Goal: Task Accomplishment & Management: Complete application form

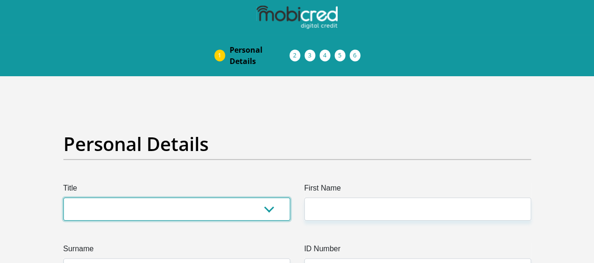
click at [176, 197] on select "Mr Ms Mrs Dr Other" at bounding box center [176, 208] width 227 height 23
select select "Ms"
click at [63, 197] on select "Mr Ms Mrs Dr Other" at bounding box center [176, 208] width 227 height 23
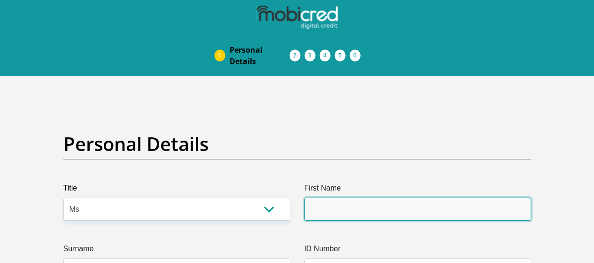
click at [349, 197] on input "First Name" at bounding box center [418, 208] width 227 height 23
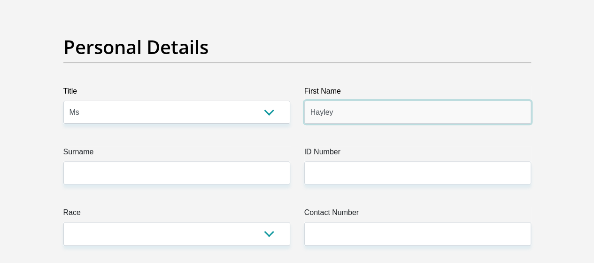
type input "Hayley"
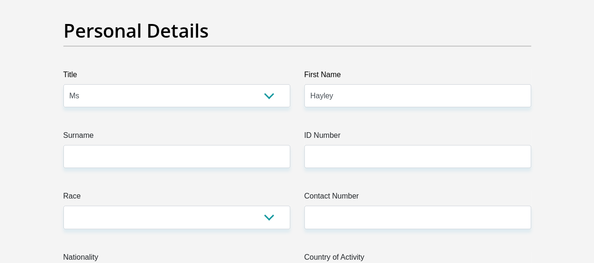
scroll to position [114, 0]
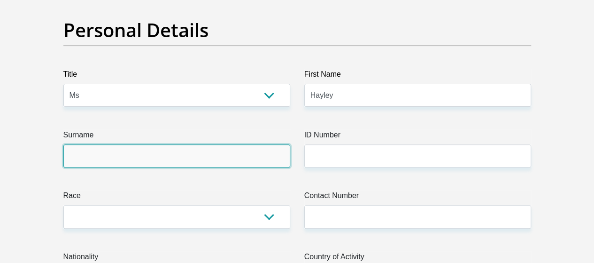
drag, startPoint x: 349, startPoint y: 175, endPoint x: 231, endPoint y: 118, distance: 131.2
click at [231, 144] on input "Surname" at bounding box center [176, 155] width 227 height 23
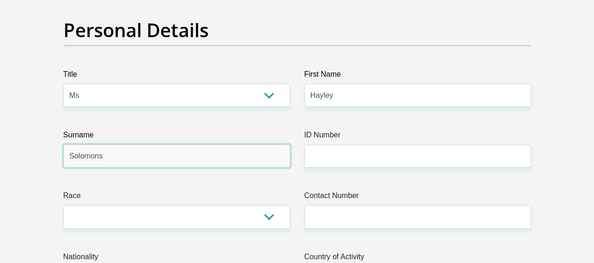
type input "Solomons"
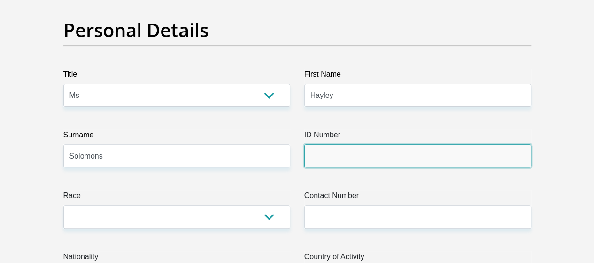
click at [317, 144] on input "ID Number" at bounding box center [418, 155] width 227 height 23
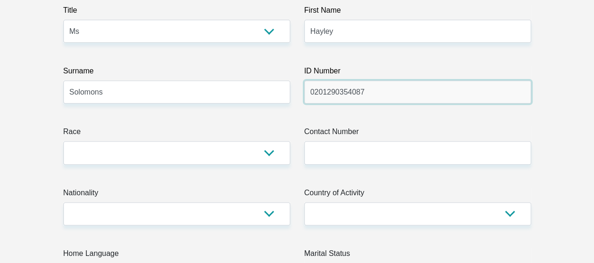
scroll to position [178, 0]
type input "0201290354087"
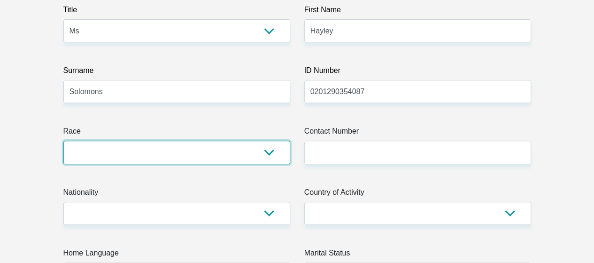
click at [265, 141] on select "Black Coloured Indian White Other" at bounding box center [176, 152] width 227 height 23
select select "2"
click at [63, 141] on select "Black Coloured Indian White Other" at bounding box center [176, 152] width 227 height 23
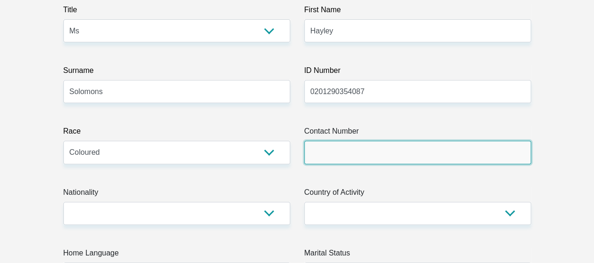
click at [363, 141] on input "Contact Number" at bounding box center [418, 152] width 227 height 23
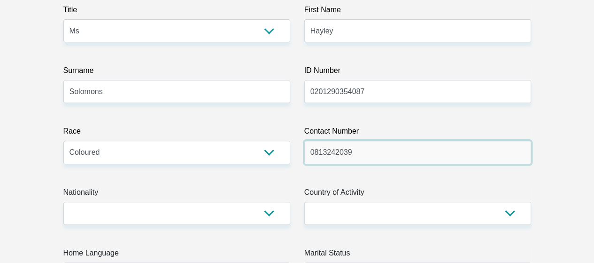
type input "0813242039"
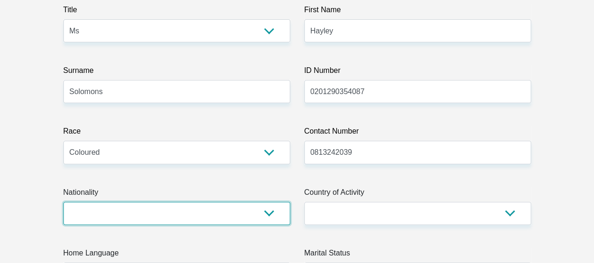
click at [234, 202] on select "South Africa Afghanistan Aland Islands Albania Algeria America Samoa American V…" at bounding box center [176, 213] width 227 height 23
select select "ZAF"
click at [63, 202] on select "South Africa Afghanistan Aland Islands Albania Algeria America Samoa American V…" at bounding box center [176, 213] width 227 height 23
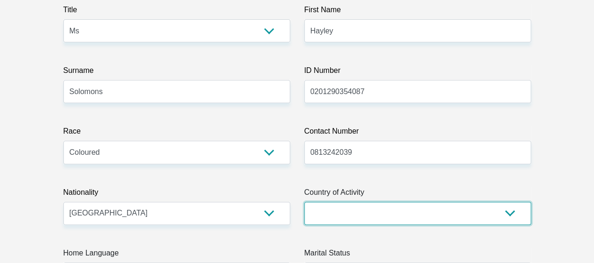
click at [358, 202] on select "South Africa Afghanistan Aland Islands Albania Algeria America Samoa American V…" at bounding box center [418, 213] width 227 height 23
select select "ZAF"
click at [305, 202] on select "South Africa Afghanistan Aland Islands Albania Algeria America Samoa American V…" at bounding box center [418, 213] width 227 height 23
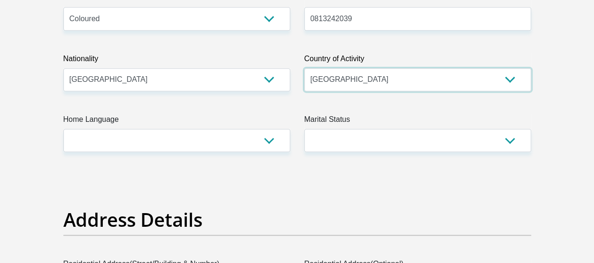
scroll to position [317, 0]
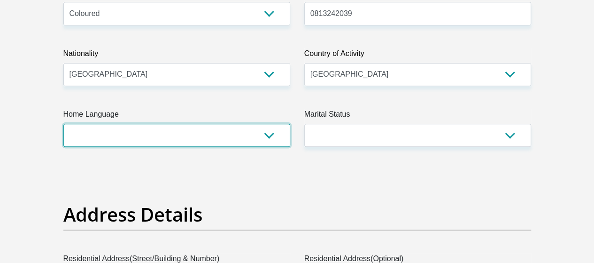
click at [203, 124] on select "Afrikaans English Sepedi South Ndebele Southern Sotho Swati Tsonga Tswana Venda…" at bounding box center [176, 135] width 227 height 23
select select "eng"
click at [63, 124] on select "Afrikaans English Sepedi South Ndebele Southern Sotho Swati Tsonga Tswana Venda…" at bounding box center [176, 135] width 227 height 23
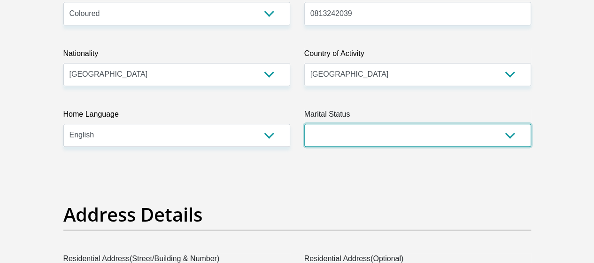
click at [344, 124] on select "Married ANC Single Divorced Widowed Married COP or Customary Law" at bounding box center [418, 135] width 227 height 23
select select "2"
click at [305, 124] on select "Married ANC Single Divorced Widowed Married COP or Customary Law" at bounding box center [418, 135] width 227 height 23
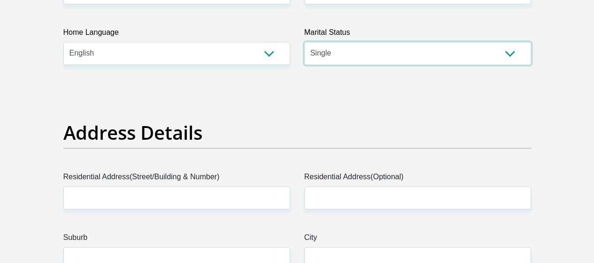
scroll to position [446, 0]
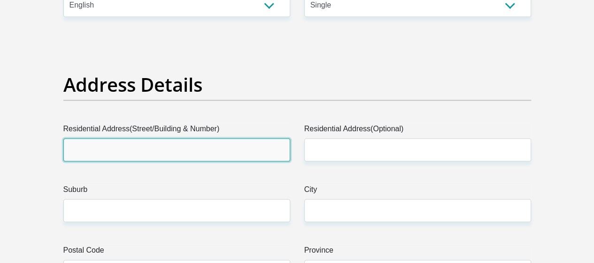
click at [248, 138] on input "Residential Address(Street/Building & Number)" at bounding box center [176, 149] width 227 height 23
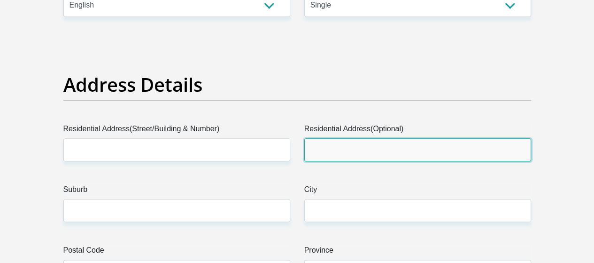
type input "1"
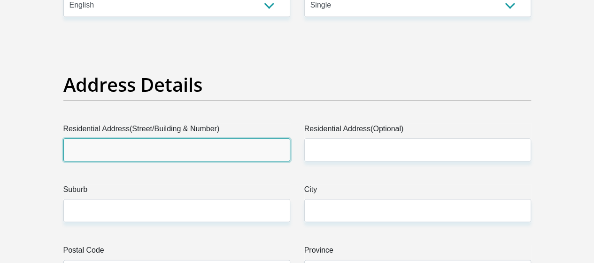
click at [248, 138] on input "Residential Address(Street/Building & Number)" at bounding box center [176, 149] width 227 height 23
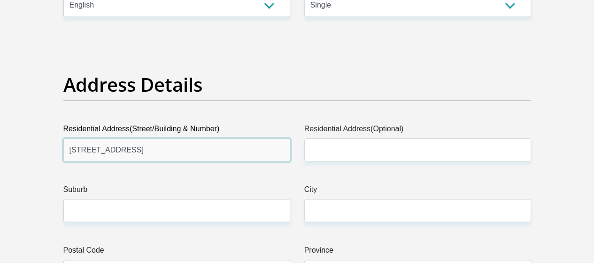
type input "103 Sunderland Street"
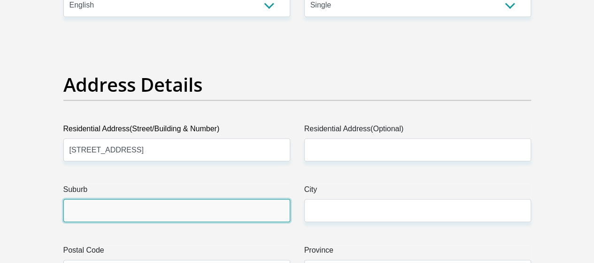
click at [268, 199] on input "Suburb" at bounding box center [176, 210] width 227 height 23
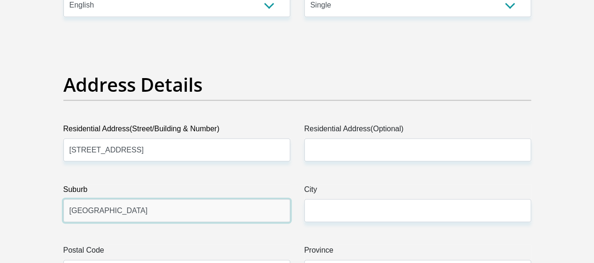
type input "Kensington"
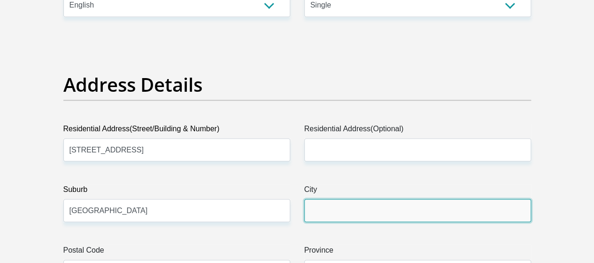
click at [351, 199] on input "City" at bounding box center [418, 210] width 227 height 23
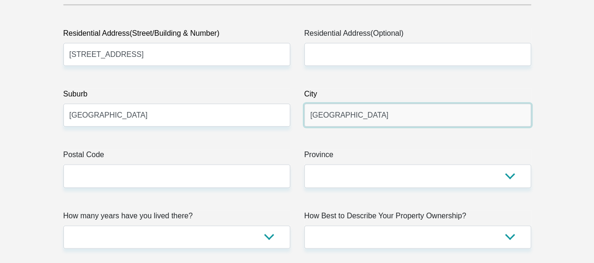
scroll to position [544, 0]
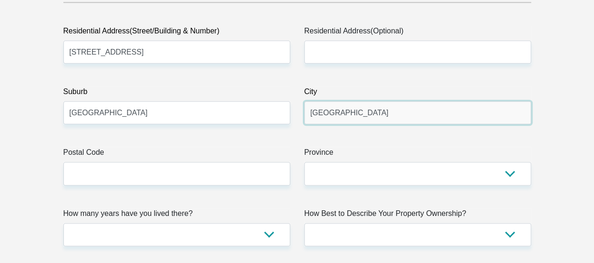
type input "Cape Town"
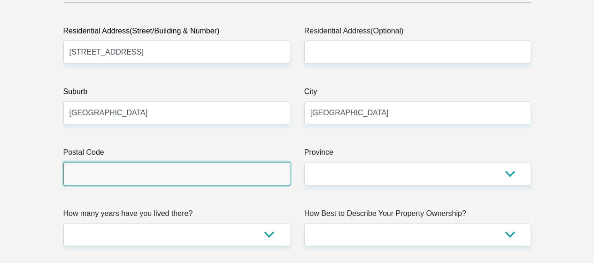
click at [262, 162] on input "Postal Code" at bounding box center [176, 173] width 227 height 23
type input "7405"
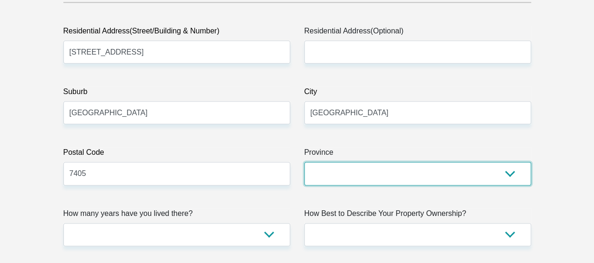
click at [325, 162] on select "Eastern Cape Free State Gauteng KwaZulu-Natal Limpopo Mpumalanga Northern Cape …" at bounding box center [418, 173] width 227 height 23
select select "Western Cape"
click at [305, 162] on select "Eastern Cape Free State Gauteng KwaZulu-Natal Limpopo Mpumalanga Northern Cape …" at bounding box center [418, 173] width 227 height 23
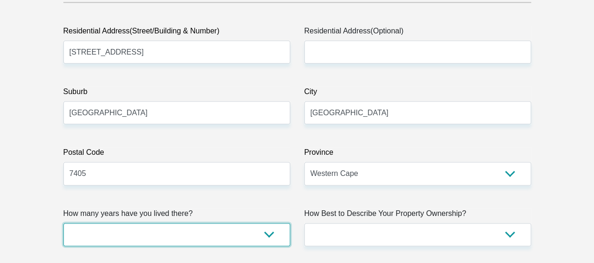
click at [225, 223] on select "less than 1 year 1-3 years 3-5 years 5+ years" at bounding box center [176, 234] width 227 height 23
select select "5"
click at [63, 223] on select "less than 1 year 1-3 years 3-5 years 5+ years" at bounding box center [176, 234] width 227 height 23
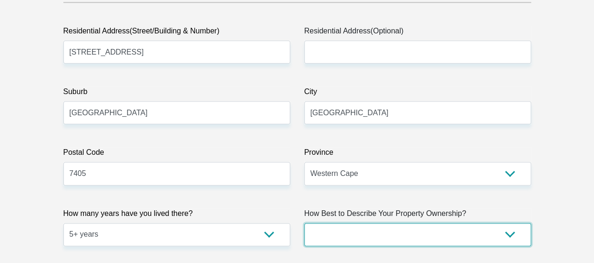
click at [338, 223] on select "Owned Rented Family Owned Company Dwelling" at bounding box center [418, 234] width 227 height 23
select select "Rented"
click at [305, 223] on select "Owned Rented Family Owned Company Dwelling" at bounding box center [418, 234] width 227 height 23
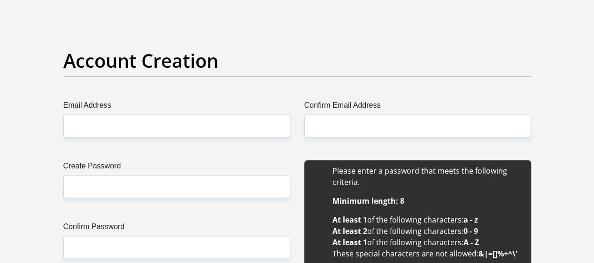
scroll to position [800, 0]
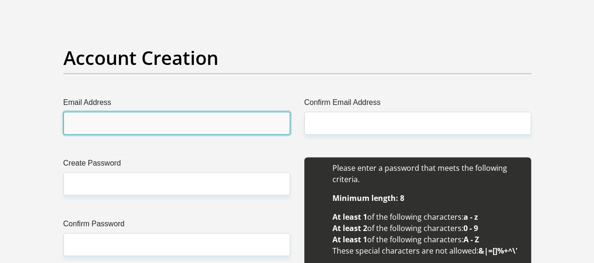
click at [229, 111] on input "Email Address" at bounding box center [176, 122] width 227 height 23
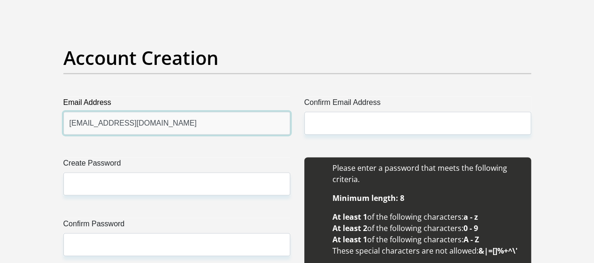
type input "solomonshayley73@gmail.com"
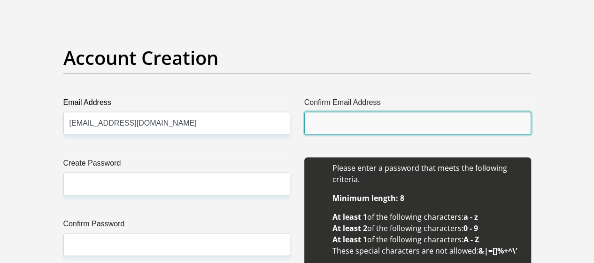
click at [336, 111] on input "Confirm Email Address" at bounding box center [418, 122] width 227 height 23
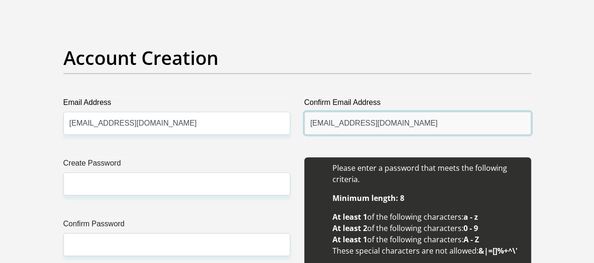
type input "solomonshayley73@gmail.com"
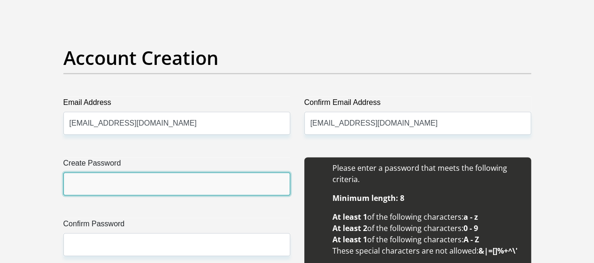
click at [266, 172] on input "Create Password" at bounding box center [176, 183] width 227 height 23
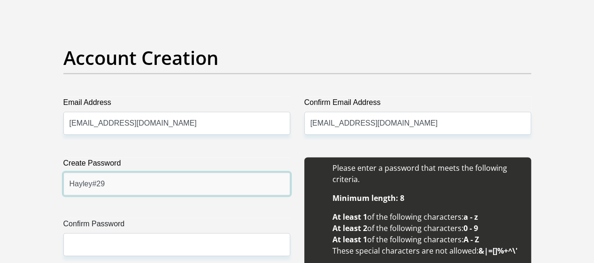
type input "Hayley#29"
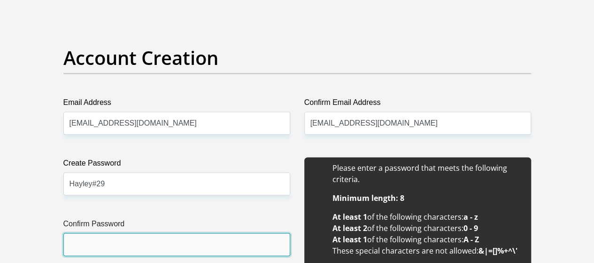
click at [240, 233] on input "Confirm Password" at bounding box center [176, 244] width 227 height 23
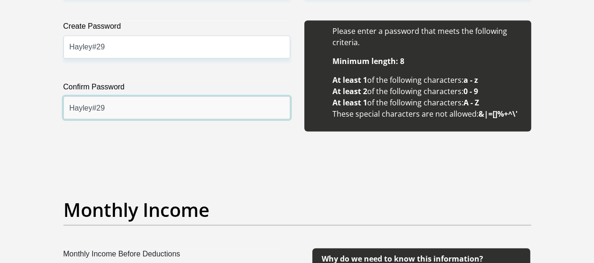
scroll to position [1017, 0]
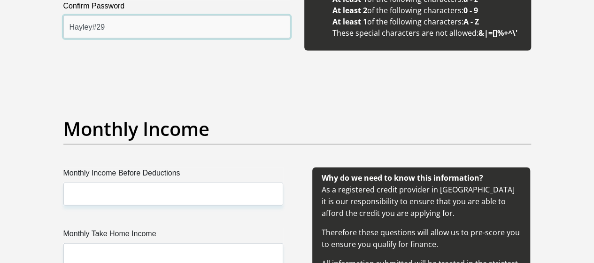
type input "Hayley#29"
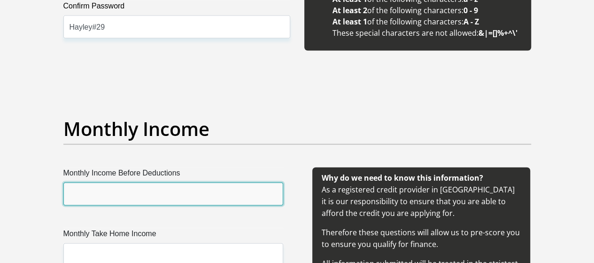
click at [224, 182] on input "Monthly Income Before Deductions" at bounding box center [173, 193] width 220 height 23
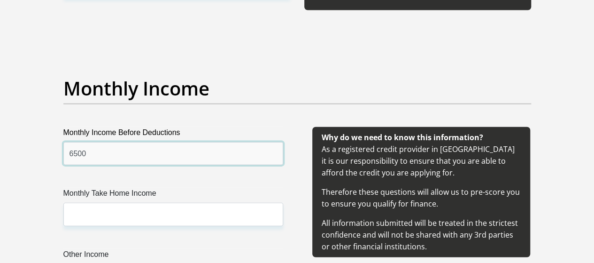
type input "6500"
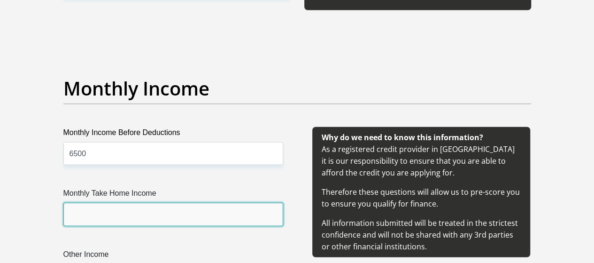
click at [219, 203] on input "Monthly Take Home Income" at bounding box center [173, 214] width 220 height 23
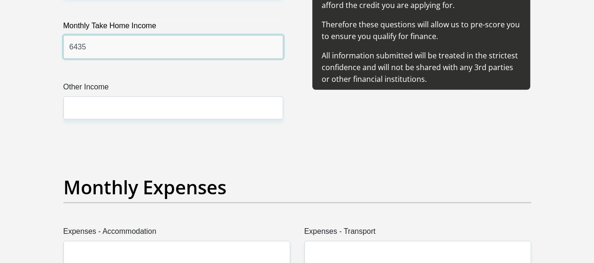
scroll to position [1226, 0]
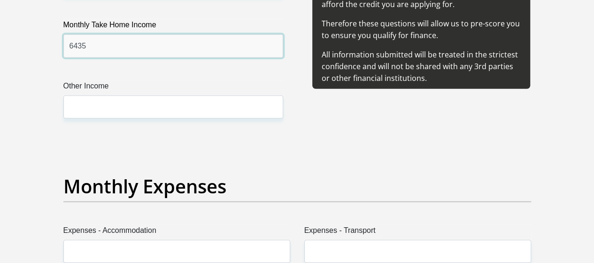
type input "6435"
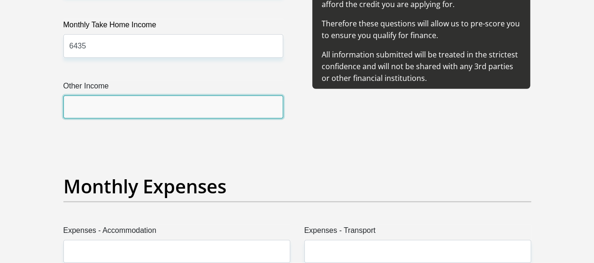
click at [211, 95] on input "Other Income" at bounding box center [173, 106] width 220 height 23
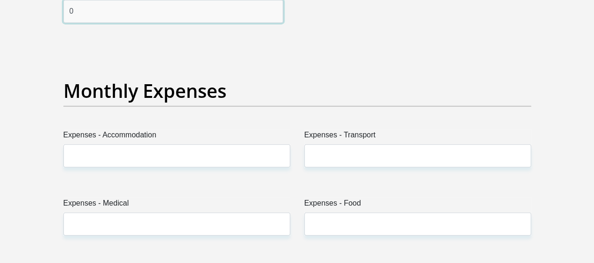
scroll to position [1330, 0]
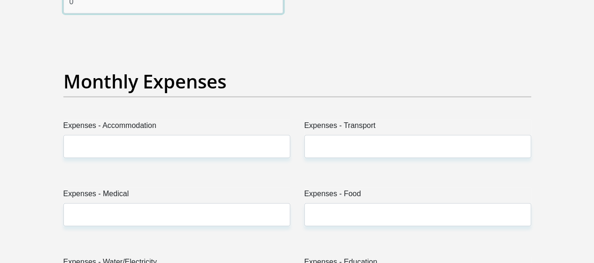
type input "0"
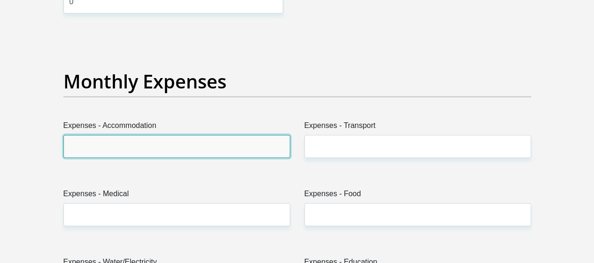
click at [202, 135] on input "Expenses - Accommodation" at bounding box center [176, 146] width 227 height 23
type input "500"
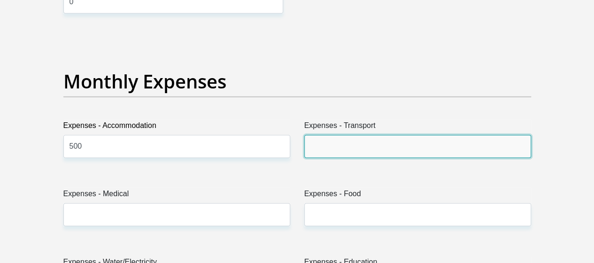
click at [371, 135] on input "Expenses - Transport" at bounding box center [418, 146] width 227 height 23
type input "0"
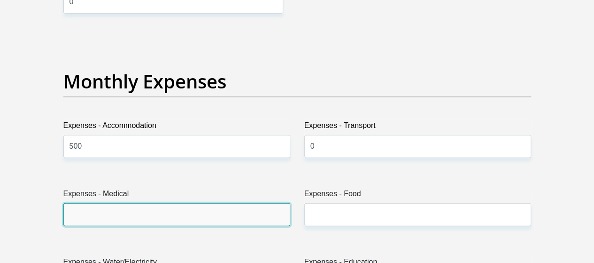
click at [262, 203] on input "Expenses - Medical" at bounding box center [176, 214] width 227 height 23
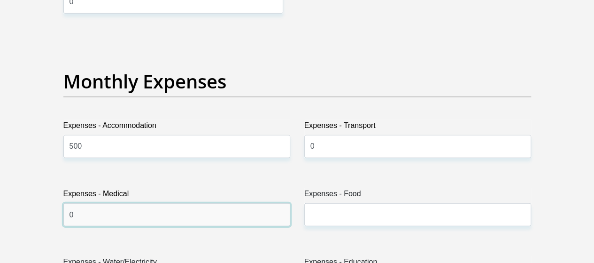
type input "0"
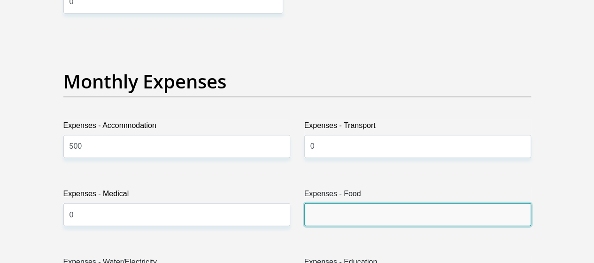
click at [319, 203] on input "Expenses - Food" at bounding box center [418, 214] width 227 height 23
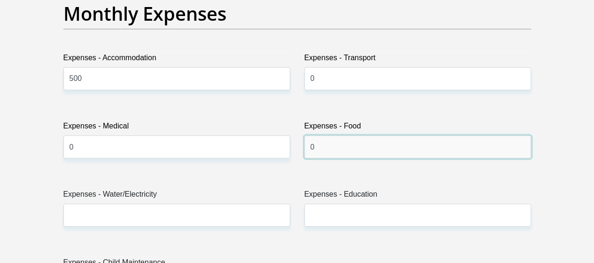
scroll to position [1431, 0]
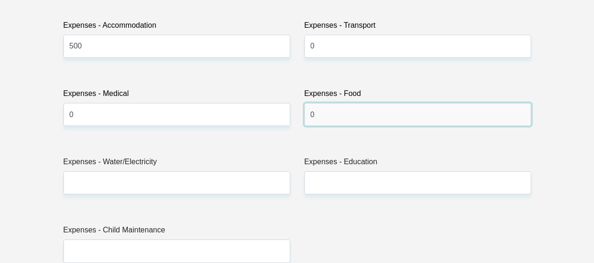
type input "0"
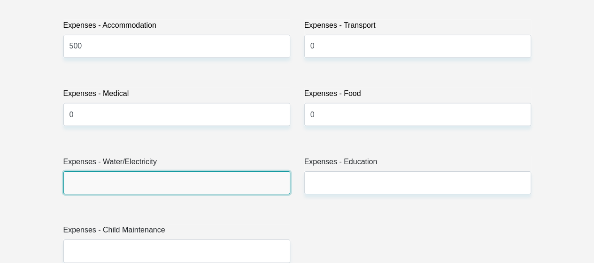
click at [262, 171] on input "Expenses - Water/Electricity" at bounding box center [176, 182] width 227 height 23
type input "200"
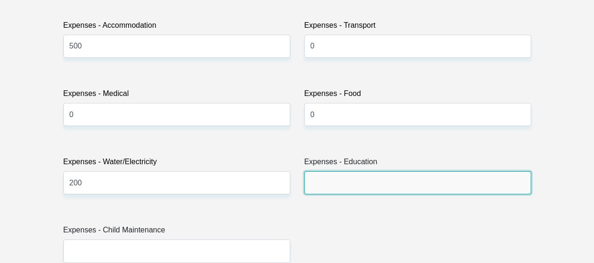
click at [330, 171] on input "Expenses - Education" at bounding box center [418, 182] width 227 height 23
type input "0"
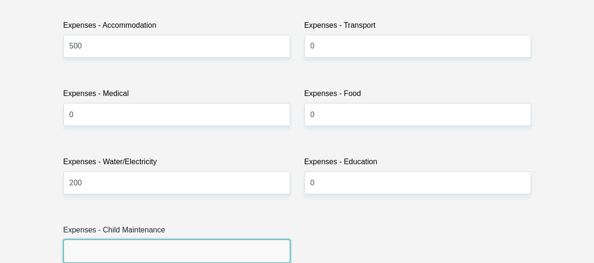
click at [198, 239] on input "Expenses - Child Maintenance" at bounding box center [176, 250] width 227 height 23
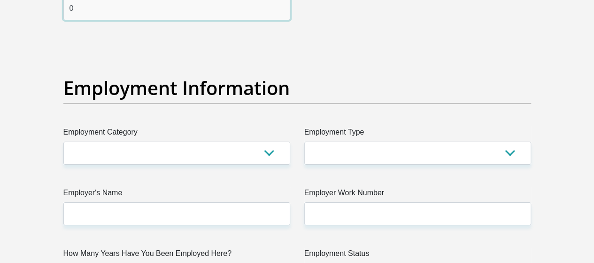
scroll to position [1674, 0]
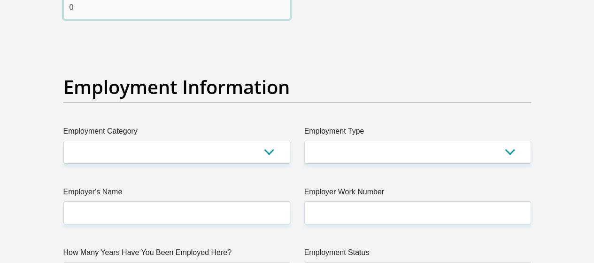
type input "0"
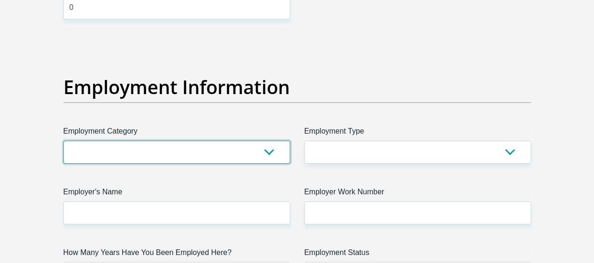
click at [192, 141] on select "AGRICULTURE ALCOHOL & TOBACCO CONSTRUCTION MATERIALS METALLURGY EQUIPMENT FOR R…" at bounding box center [176, 152] width 227 height 23
select select "17"
click at [63, 141] on select "AGRICULTURE ALCOHOL & TOBACCO CONSTRUCTION MATERIALS METALLURGY EQUIPMENT FOR R…" at bounding box center [176, 152] width 227 height 23
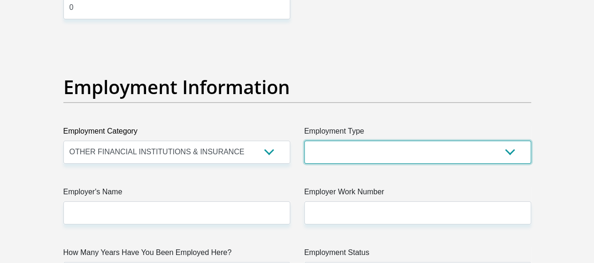
click at [348, 141] on select "College/Lecturer Craft Seller Creative Driver Executive Farmer Forces - Non Com…" at bounding box center [418, 152] width 227 height 23
select select "Office Staff/Clerk"
click at [305, 141] on select "College/Lecturer Craft Seller Creative Driver Executive Farmer Forces - Non Com…" at bounding box center [418, 152] width 227 height 23
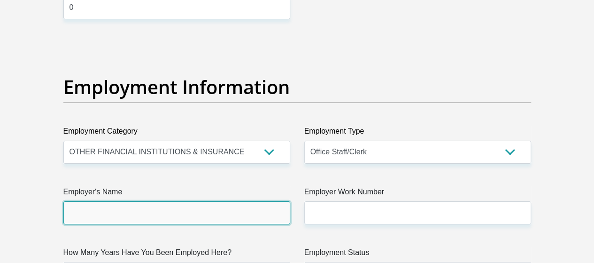
click at [213, 201] on input "Employer's Name" at bounding box center [176, 212] width 227 height 23
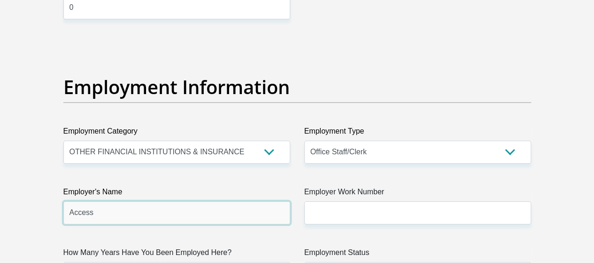
type input "Access"
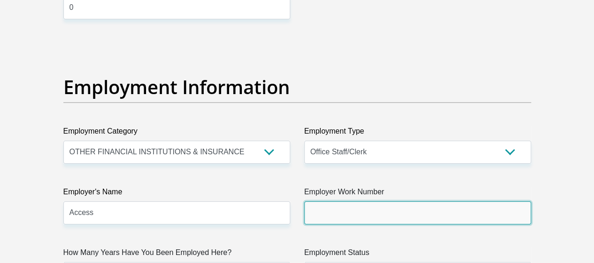
click at [324, 201] on input "Employer Work Number" at bounding box center [418, 212] width 227 height 23
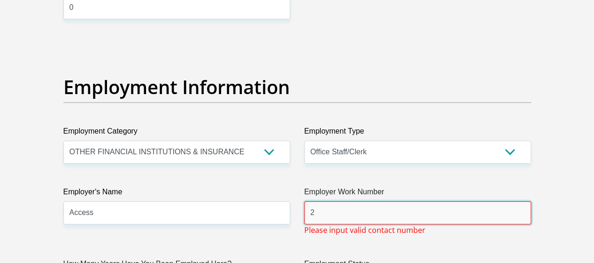
drag, startPoint x: 305, startPoint y: 178, endPoint x: 329, endPoint y: 175, distance: 24.1
click at [329, 201] on input "2" at bounding box center [418, 212] width 227 height 23
type input "2"
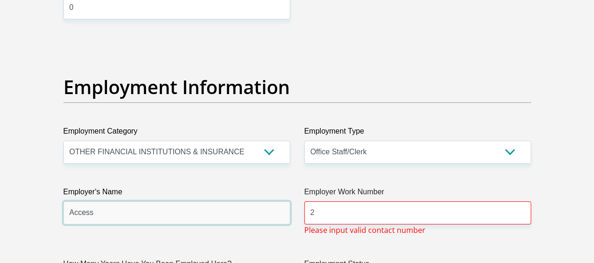
click at [220, 201] on input "Access" at bounding box center [176, 212] width 227 height 23
paste input "text"
type input "Accesstomarkets"
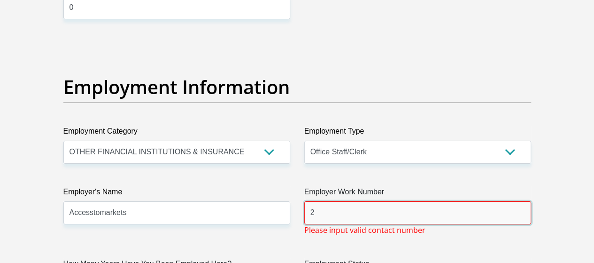
click at [341, 201] on input "2" at bounding box center [418, 212] width 227 height 23
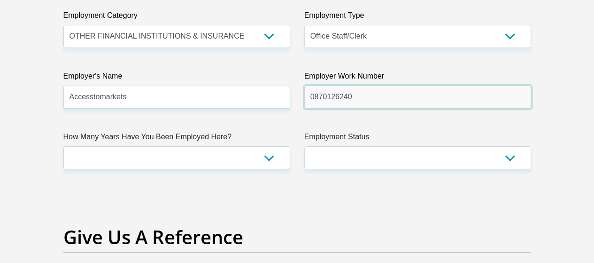
scroll to position [1791, 0]
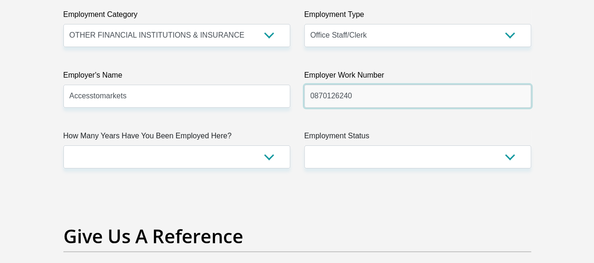
type input "0870126240"
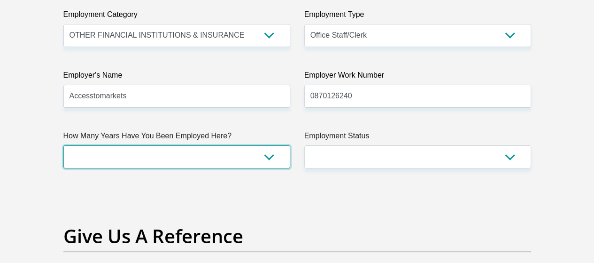
click at [253, 145] on select "less than 1 year 1-3 years 3-5 years 5+ years" at bounding box center [176, 156] width 227 height 23
select select "6"
click at [63, 145] on select "less than 1 year 1-3 years 3-5 years 5+ years" at bounding box center [176, 156] width 227 height 23
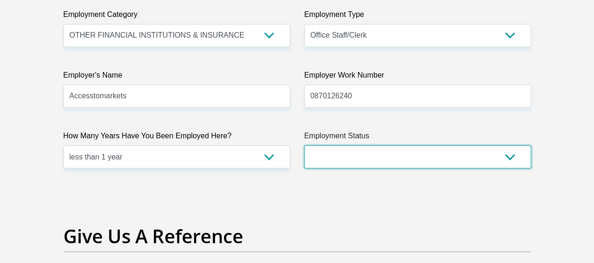
click at [352, 145] on select "Permanent/Full-time Part-time/Casual Contract Worker Self-Employed Housewife Re…" at bounding box center [418, 156] width 227 height 23
select select "1"
click at [305, 145] on select "Permanent/Full-time Part-time/Casual Contract Worker Self-Employed Housewife Re…" at bounding box center [418, 156] width 227 height 23
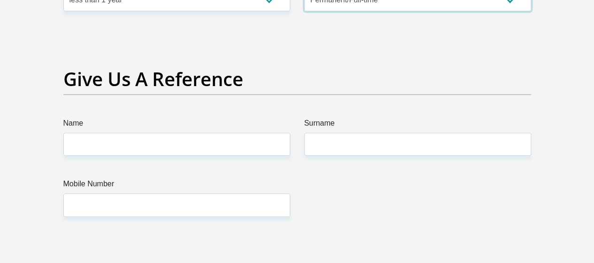
scroll to position [1948, 0]
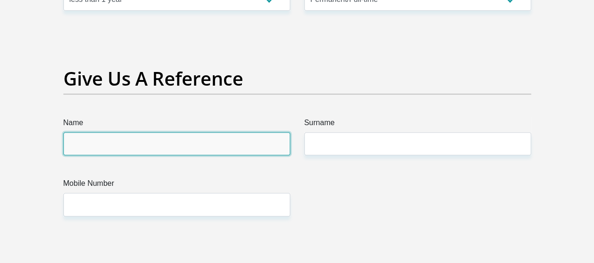
click at [240, 132] on input "Name" at bounding box center [176, 143] width 227 height 23
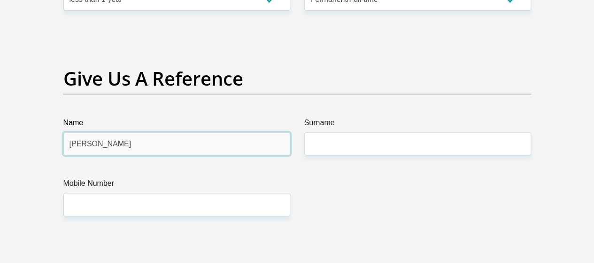
type input "Zoe Hendricks"
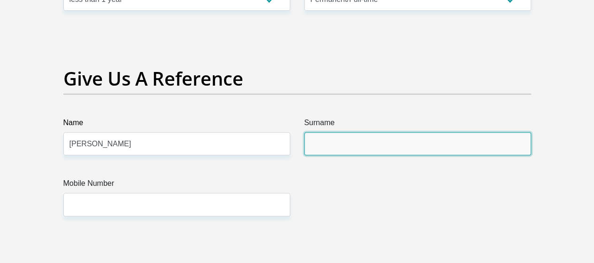
click at [336, 132] on input "Surname" at bounding box center [418, 143] width 227 height 23
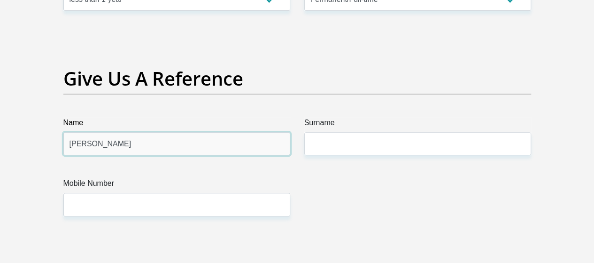
click at [161, 132] on input "Zoe Hendricks" at bounding box center [176, 143] width 227 height 23
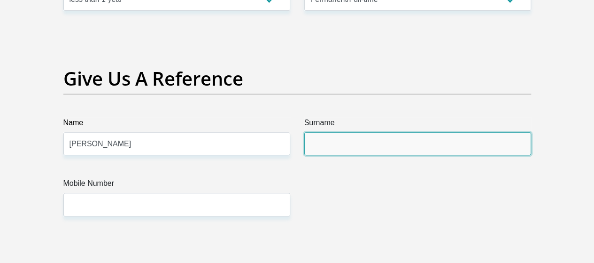
click at [355, 132] on input "Surname" at bounding box center [418, 143] width 227 height 23
paste input "Hendricks"
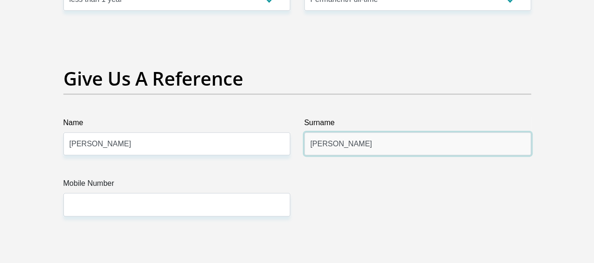
type input "Hendricks"
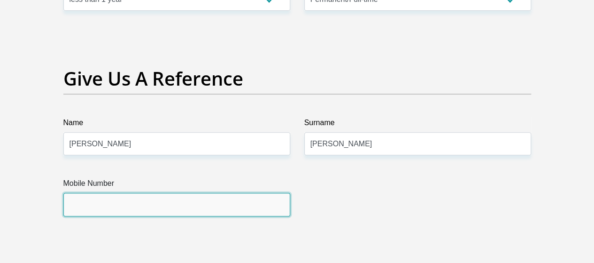
click at [233, 193] on input "Mobile Number" at bounding box center [176, 204] width 227 height 23
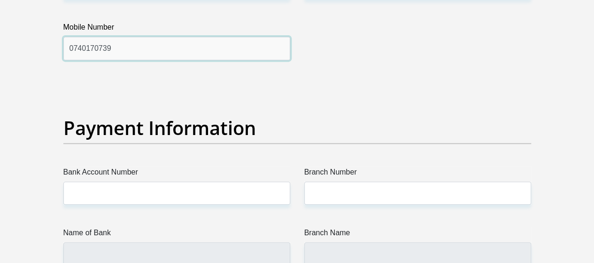
scroll to position [2119, 0]
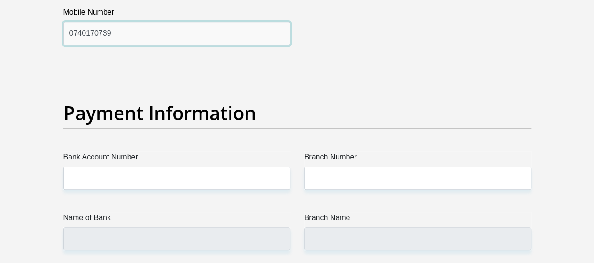
type input "0740170739"
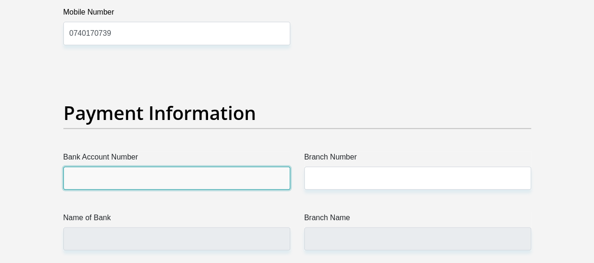
click at [227, 166] on input "Bank Account Number" at bounding box center [176, 177] width 227 height 23
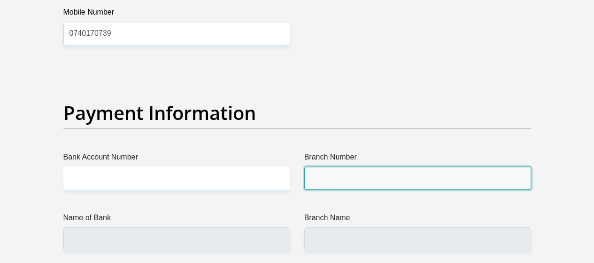
click at [321, 166] on input "Branch Number" at bounding box center [418, 177] width 227 height 23
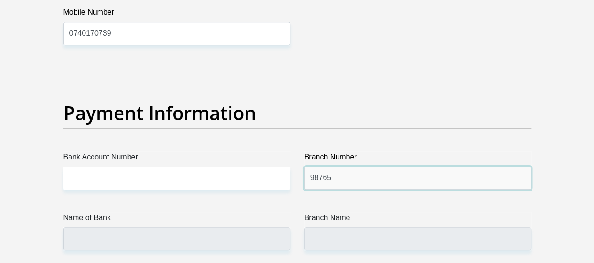
click at [310, 166] on input "98765" at bounding box center [418, 177] width 227 height 23
type input "198765"
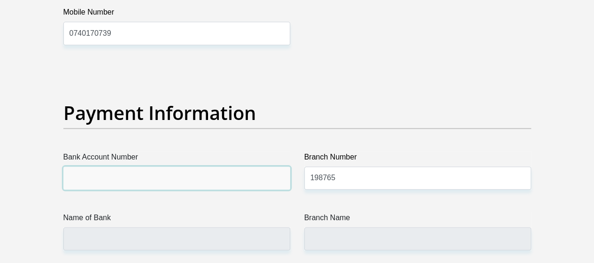
click at [241, 166] on input "Bank Account Number" at bounding box center [176, 177] width 227 height 23
type input "NEDBANK"
type input "NEDBANK SOUTH AFRICA"
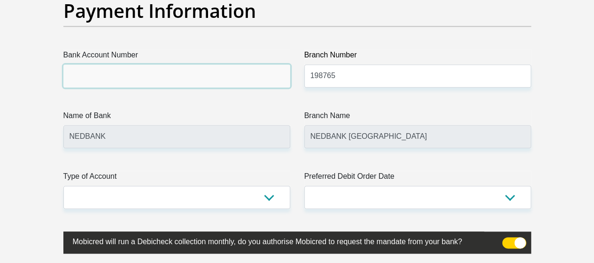
scroll to position [2221, 0]
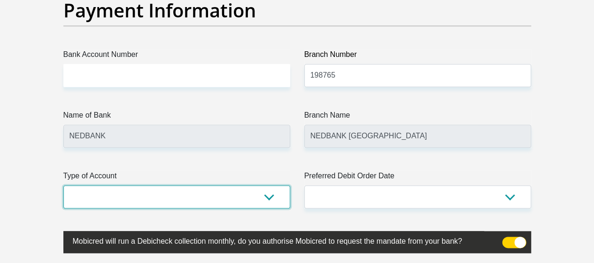
click at [240, 185] on select "Cheque Savings" at bounding box center [176, 196] width 227 height 23
select select "CUR"
click at [63, 185] on select "Cheque Savings" at bounding box center [176, 196] width 227 height 23
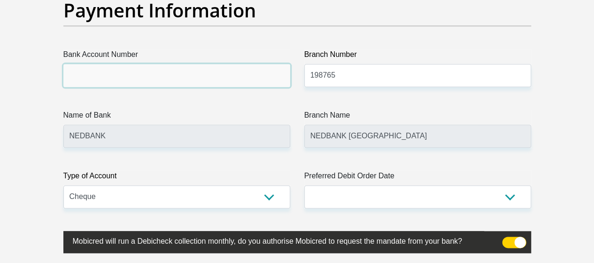
click at [247, 64] on input "Bank Account Number" at bounding box center [176, 75] width 227 height 23
type input "1289816271"
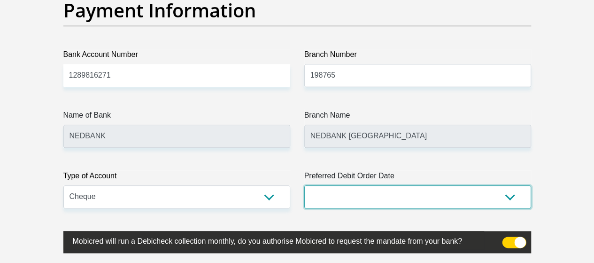
click at [337, 185] on select "1st 2nd 3rd 4th 5th 7th 18th 19th 20th 21st 22nd 23rd 24th 25th 26th 27th 28th …" at bounding box center [418, 196] width 227 height 23
select select "26"
click at [305, 185] on select "1st 2nd 3rd 4th 5th 7th 18th 19th 20th 21st 22nd 23rd 24th 25th 26th 27th 28th …" at bounding box center [418, 196] width 227 height 23
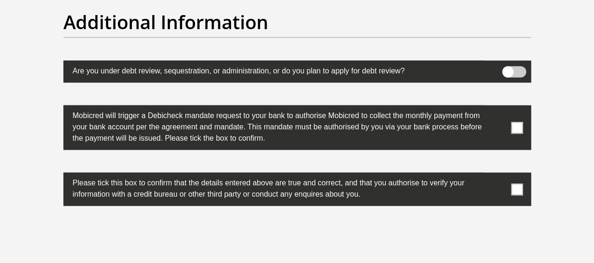
scroll to position [2976, 0]
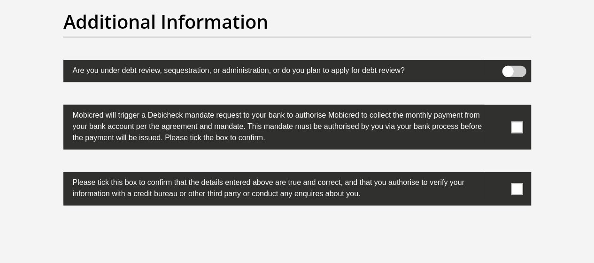
click at [514, 121] on span at bounding box center [517, 127] width 12 height 12
click at [499, 107] on input "checkbox" at bounding box center [499, 107] width 0 height 0
click at [509, 172] on label at bounding box center [297, 188] width 468 height 33
click at [499, 174] on input "checkbox" at bounding box center [499, 174] width 0 height 0
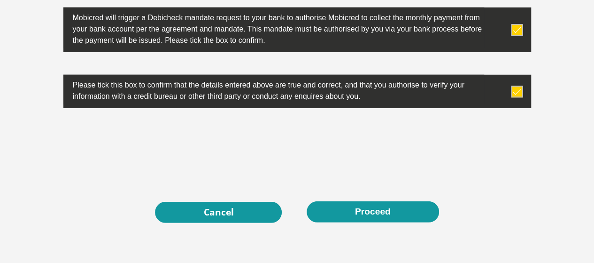
scroll to position [3106, 0]
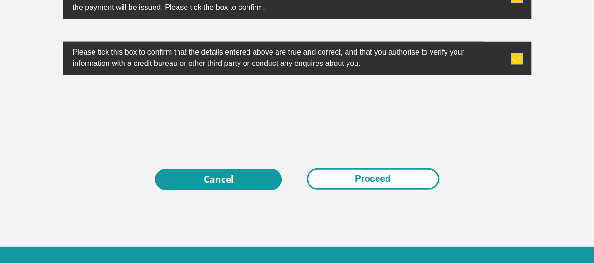
click at [384, 168] on button "Proceed" at bounding box center [373, 178] width 133 height 21
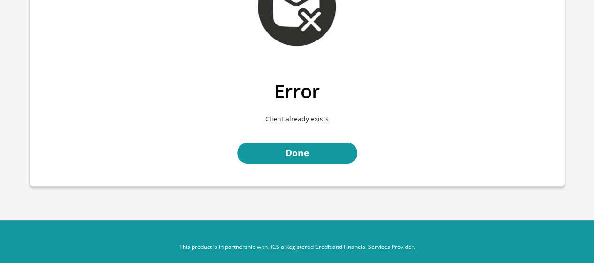
scroll to position [89, 0]
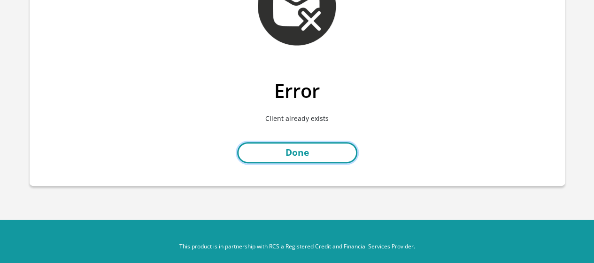
click at [246, 160] on link "Done" at bounding box center [297, 152] width 120 height 21
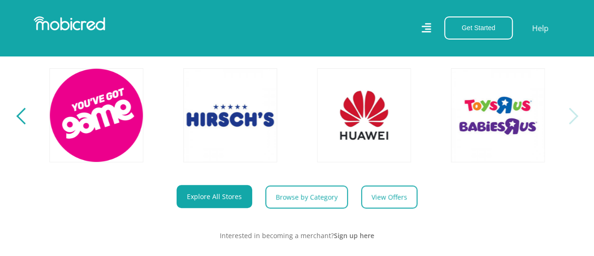
scroll to position [325, 0]
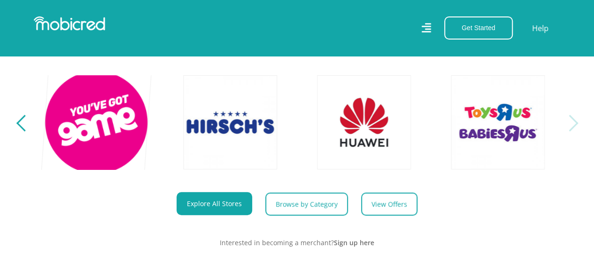
click at [112, 151] on link at bounding box center [96, 122] width 110 height 110
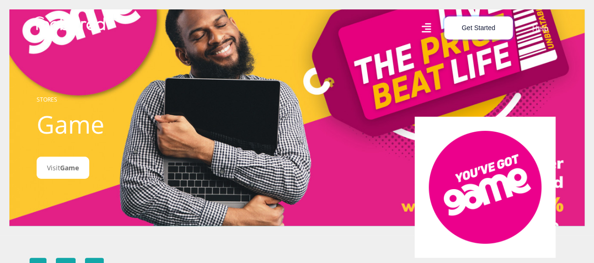
click at [461, 38] on button "Get Started" at bounding box center [479, 27] width 69 height 23
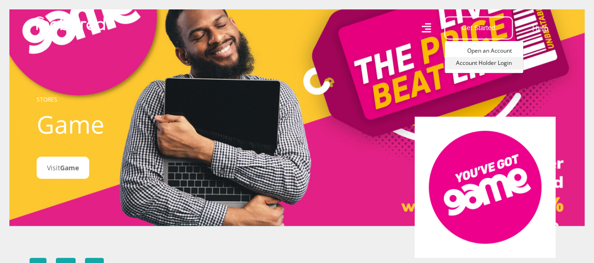
click at [488, 61] on link "Account Holder Login" at bounding box center [484, 63] width 78 height 12
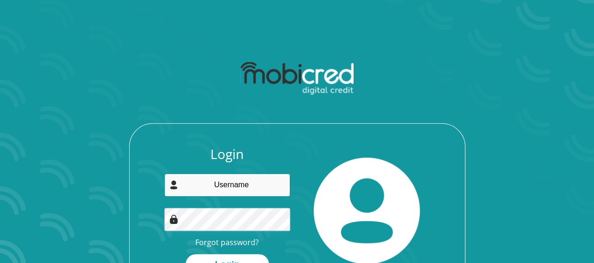
click at [251, 176] on input "email" at bounding box center [227, 184] width 126 height 23
type input "[EMAIL_ADDRESS][DOMAIN_NAME]"
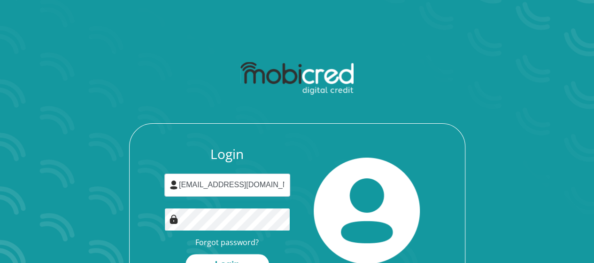
scroll to position [46, 0]
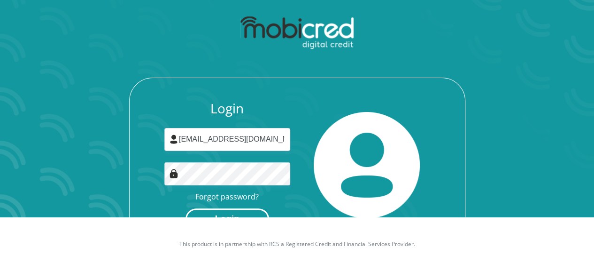
click at [228, 209] on button "Login" at bounding box center [228, 218] width 84 height 21
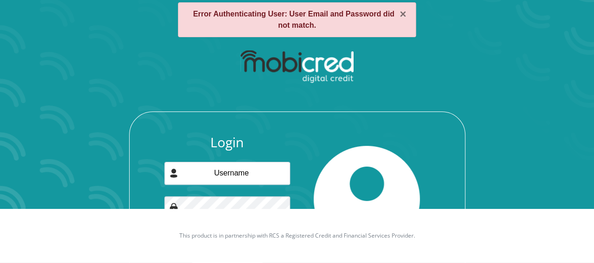
scroll to position [55, 0]
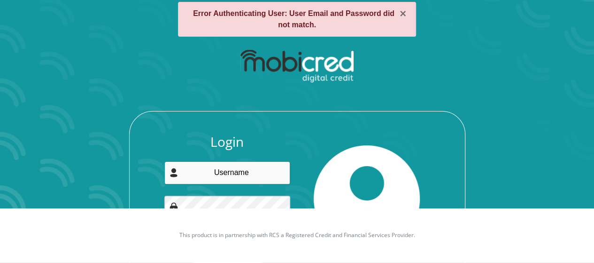
click at [234, 165] on input "email" at bounding box center [227, 172] width 126 height 23
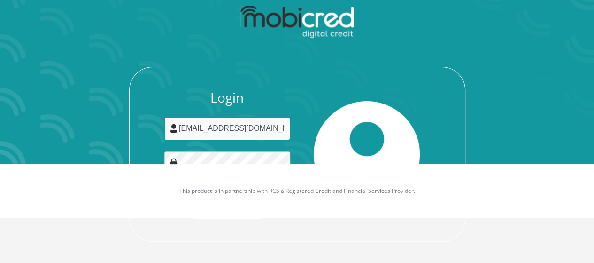
type input "[EMAIL_ADDRESS][DOMAIN_NAME]"
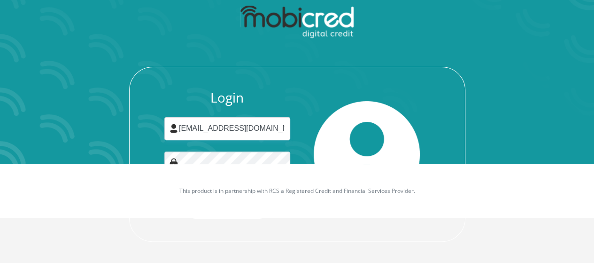
click at [234, 164] on footer "This product is in partnership with RCS a Registered Credit and Financial Servi…" at bounding box center [297, 191] width 594 height 54
click at [186, 197] on button "Login" at bounding box center [228, 207] width 84 height 21
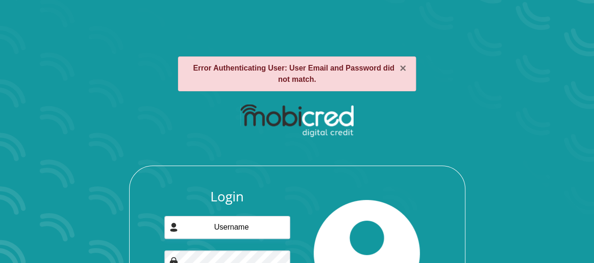
scroll to position [99, 0]
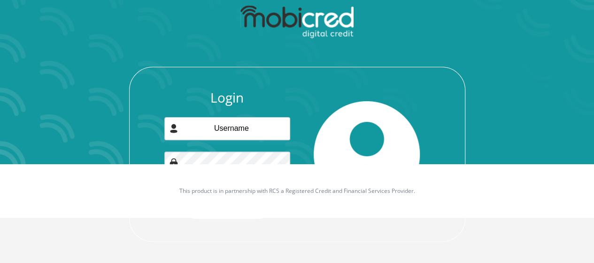
click at [336, 102] on img at bounding box center [367, 154] width 106 height 106
drag, startPoint x: 336, startPoint y: 102, endPoint x: 300, endPoint y: 135, distance: 49.3
click at [300, 135] on div at bounding box center [367, 154] width 140 height 129
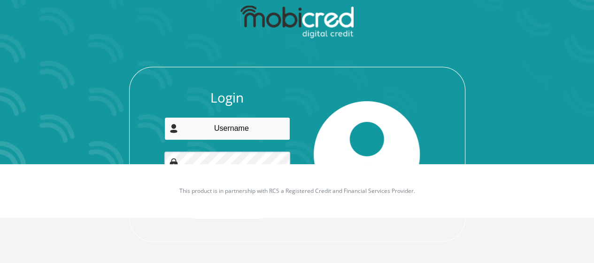
click at [228, 133] on input "email" at bounding box center [227, 128] width 126 height 23
type input "[EMAIL_ADDRESS][DOMAIN_NAME]"
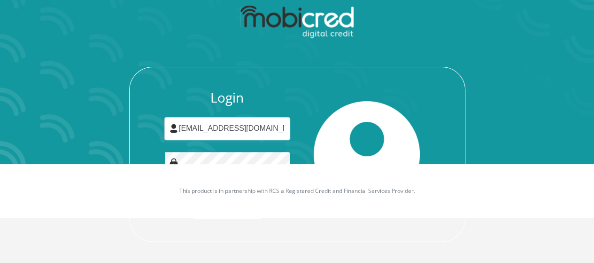
click at [186, 197] on button "Login" at bounding box center [228, 207] width 84 height 21
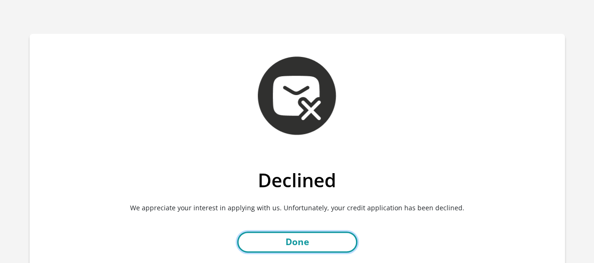
click at [293, 237] on link "Done" at bounding box center [297, 241] width 120 height 21
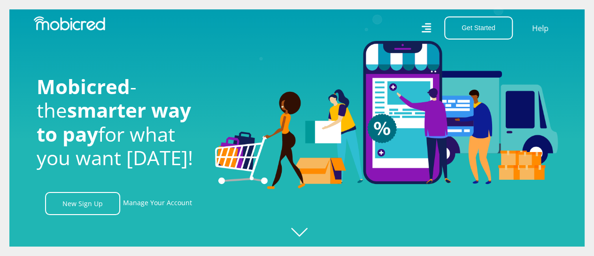
scroll to position [0, 2143]
